Goal: Task Accomplishment & Management: Manage account settings

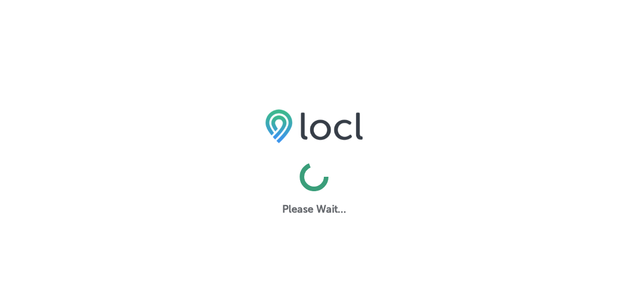
select select "US"
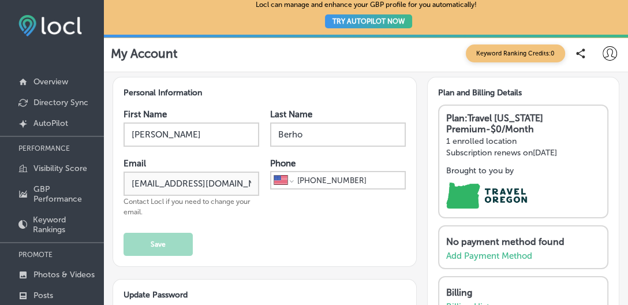
click at [612, 51] on icon at bounding box center [610, 53] width 14 height 14
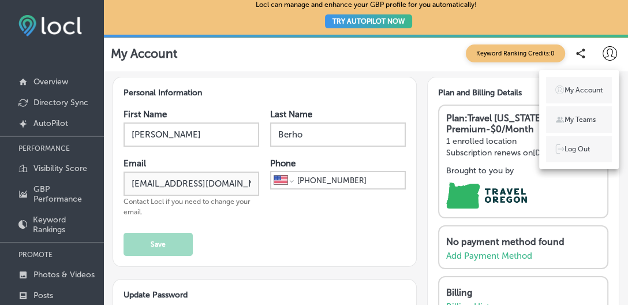
click at [405, 250] on div at bounding box center [314, 152] width 628 height 305
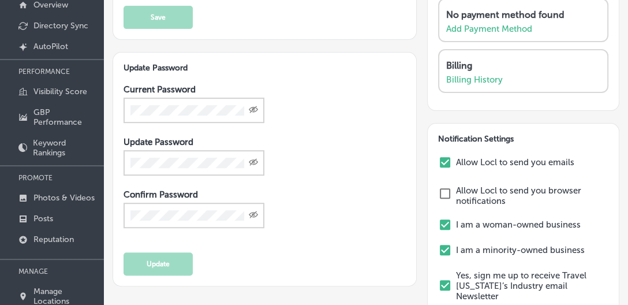
scroll to position [79, 0]
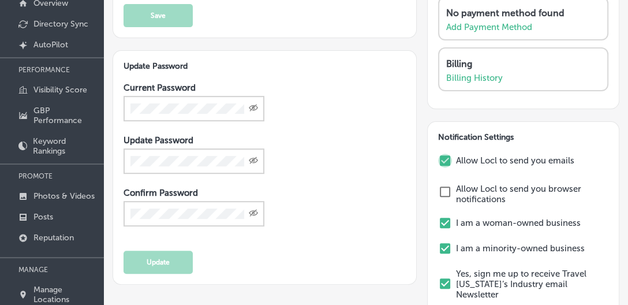
click at [448, 155] on input "checkbox" at bounding box center [445, 161] width 14 height 14
checkbox input "true"
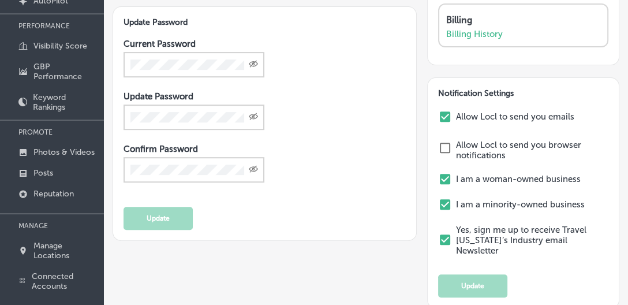
scroll to position [128, 0]
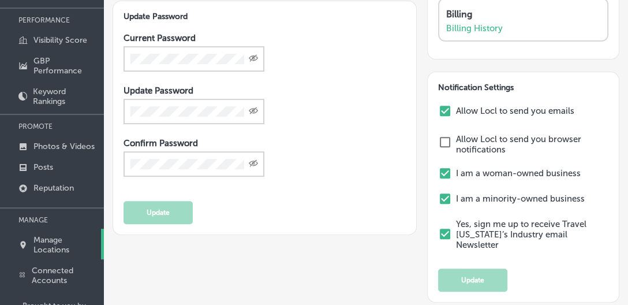
click at [45, 241] on p "Manage Locations" at bounding box center [66, 245] width 65 height 20
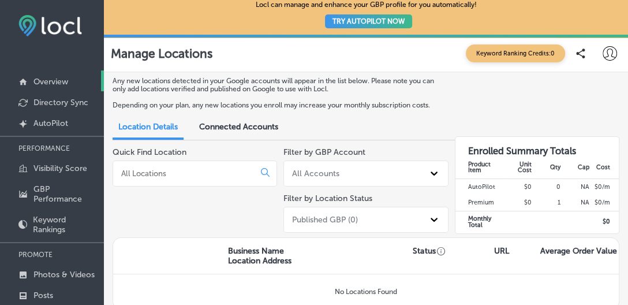
click at [58, 74] on link "Overview" at bounding box center [52, 80] width 104 height 21
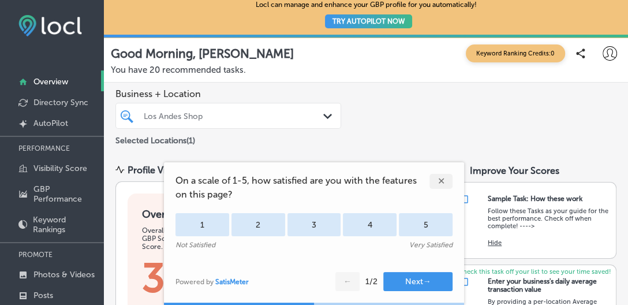
click at [440, 180] on div "✕" at bounding box center [441, 181] width 23 height 15
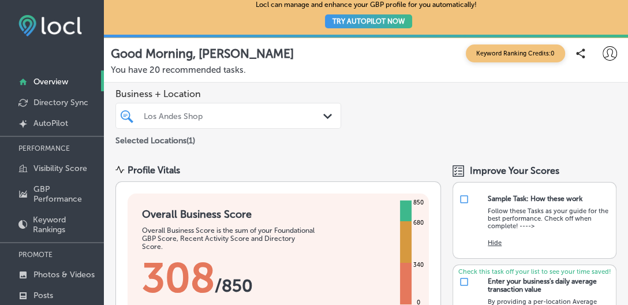
click at [611, 46] on icon at bounding box center [610, 53] width 14 height 14
click at [580, 150] on p "Log Out" at bounding box center [577, 149] width 25 height 10
